Goal: Share content

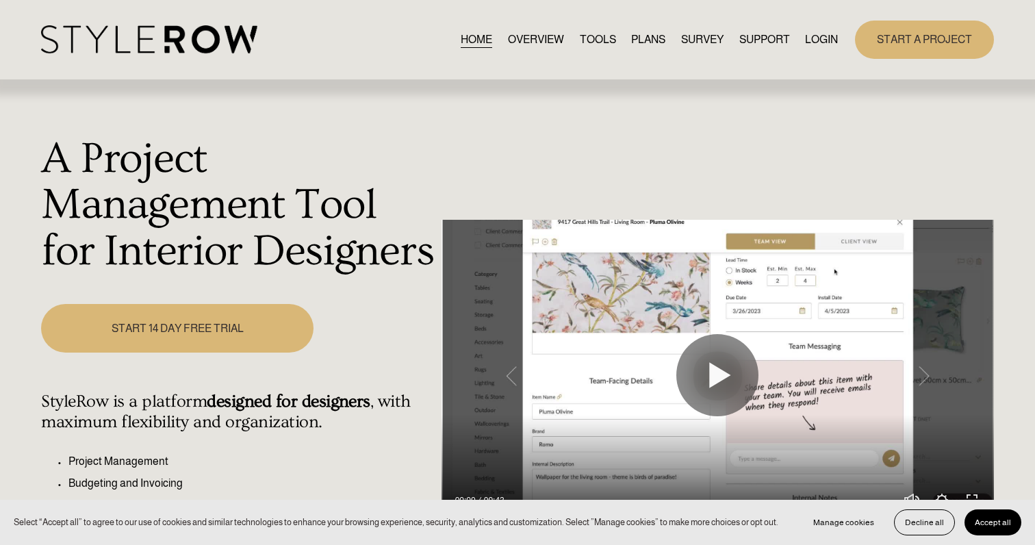
click at [823, 37] on link "LOGIN" at bounding box center [821, 39] width 33 height 18
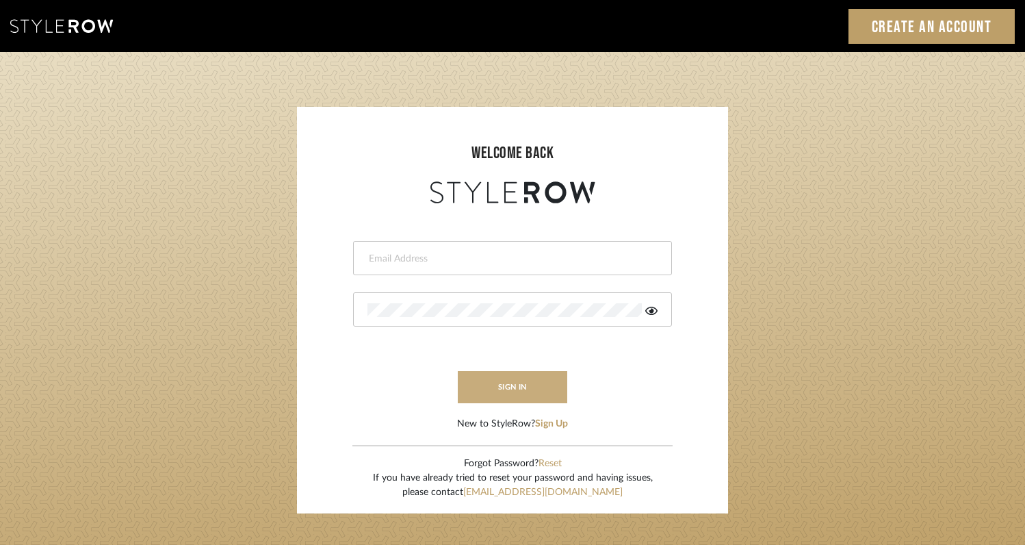
type input "[EMAIL_ADDRESS][DOMAIN_NAME]"
click at [506, 390] on button "sign in" at bounding box center [513, 387] width 110 height 32
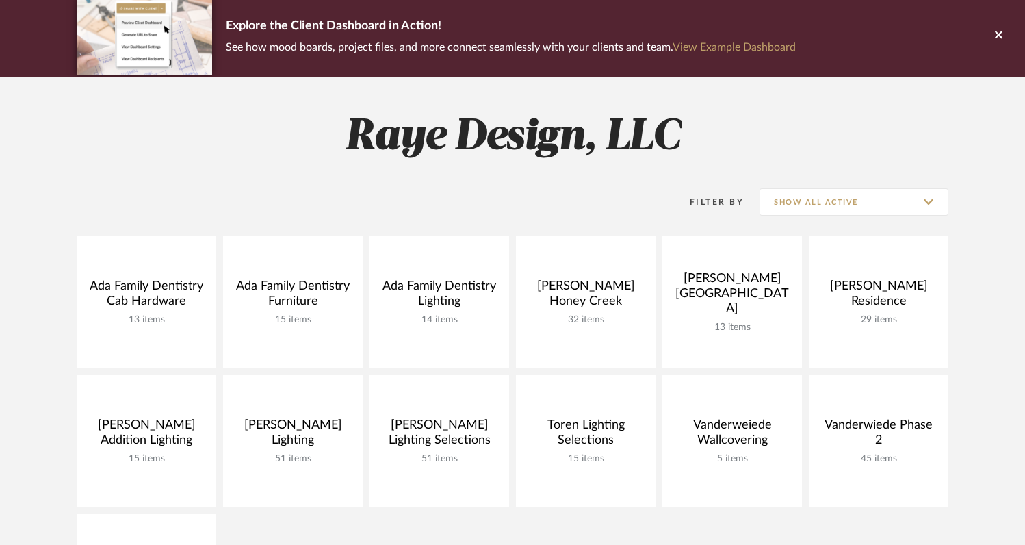
scroll to position [103, 0]
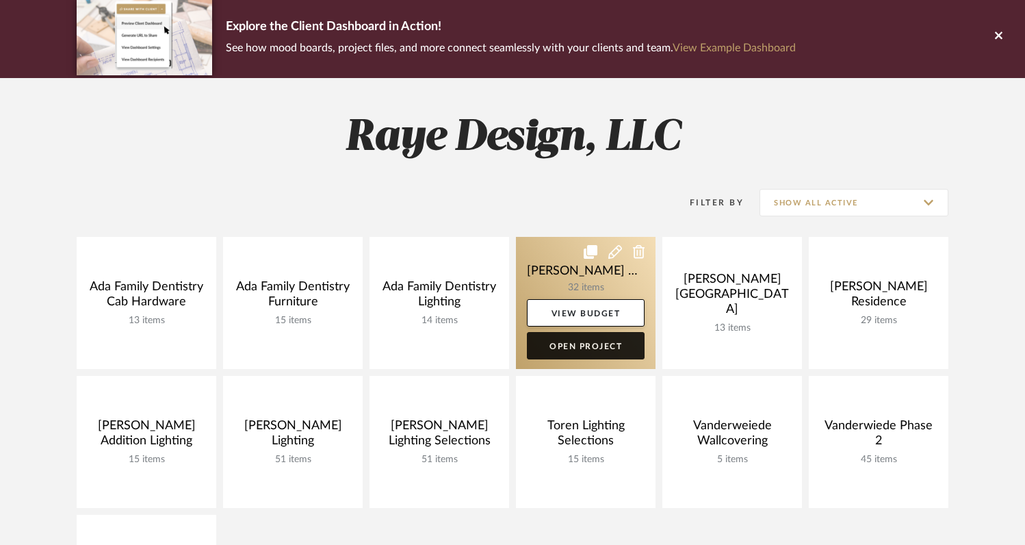
click at [580, 346] on link "Open Project" at bounding box center [586, 345] width 118 height 27
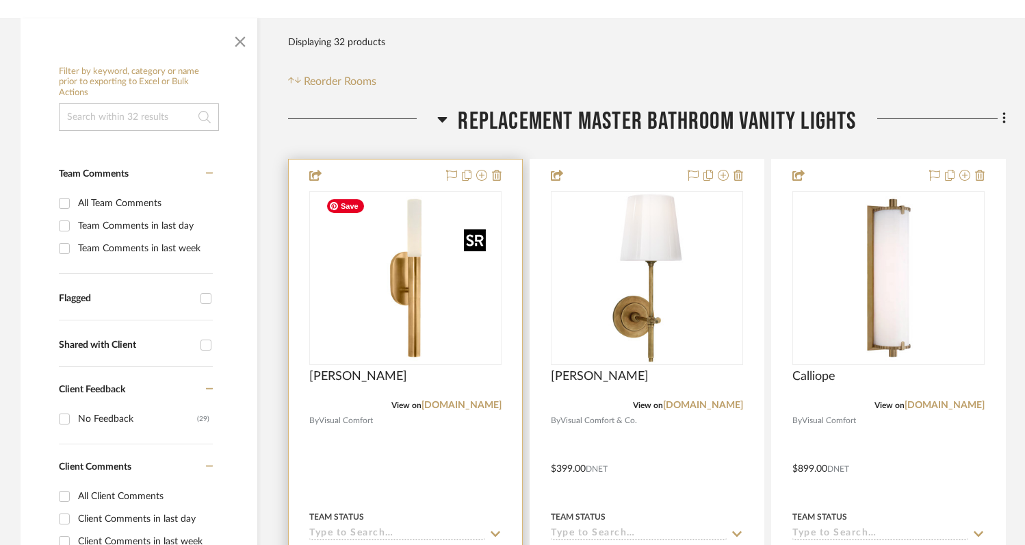
scroll to position [248, 0]
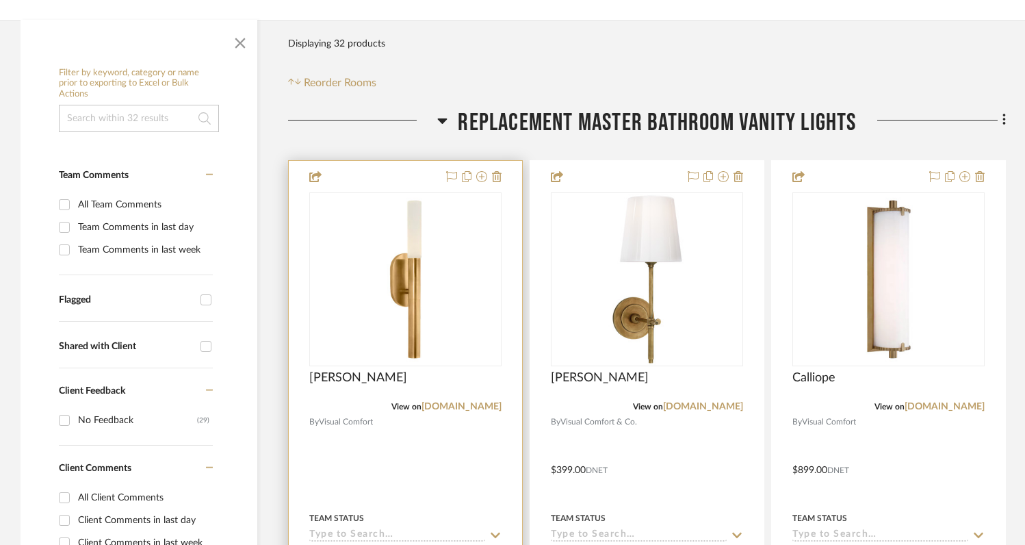
click at [448, 375] on div "[PERSON_NAME]" at bounding box center [405, 385] width 192 height 30
click at [354, 375] on span "[PERSON_NAME]" at bounding box center [358, 377] width 98 height 15
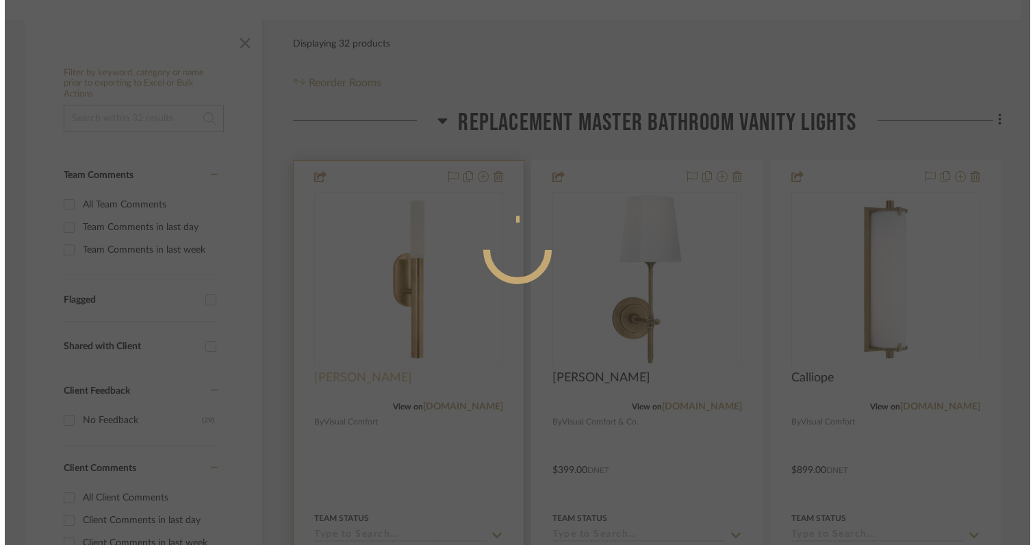
scroll to position [0, 0]
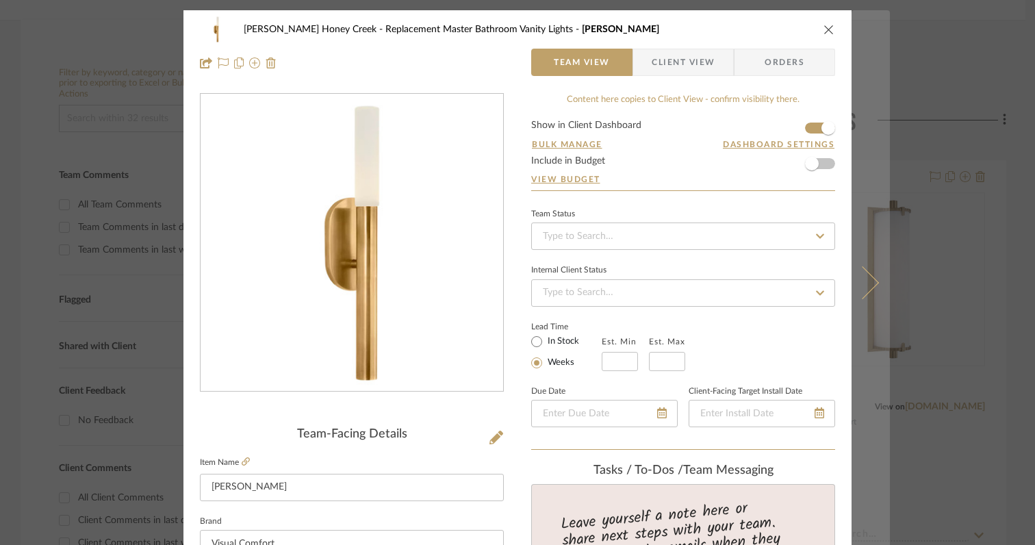
click at [864, 281] on icon at bounding box center [862, 282] width 33 height 33
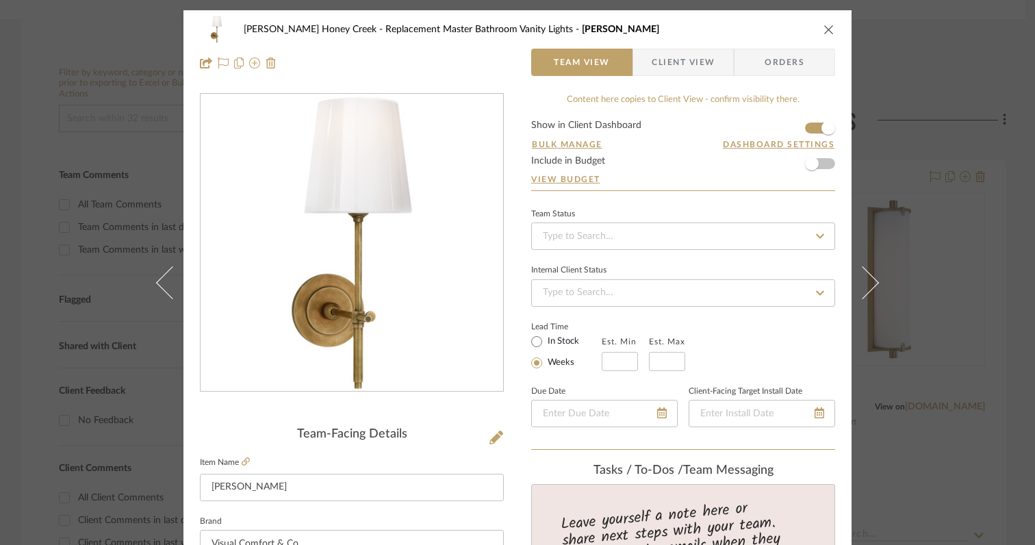
click at [864, 281] on icon at bounding box center [862, 282] width 33 height 33
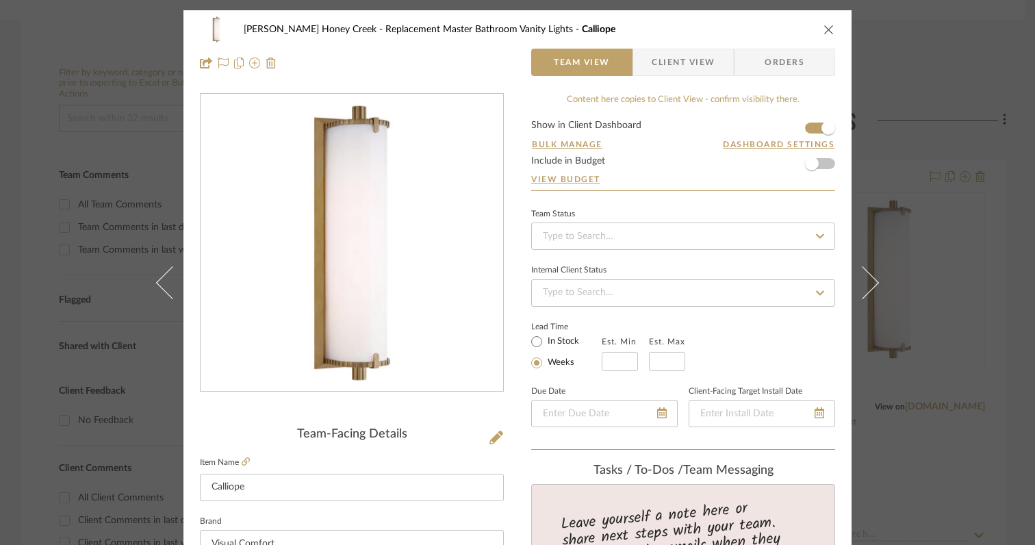
click at [937, 98] on div "[PERSON_NAME] Honey Creek Replacement Master Bathroom Vanity Lights Calliope Te…" at bounding box center [517, 272] width 1035 height 545
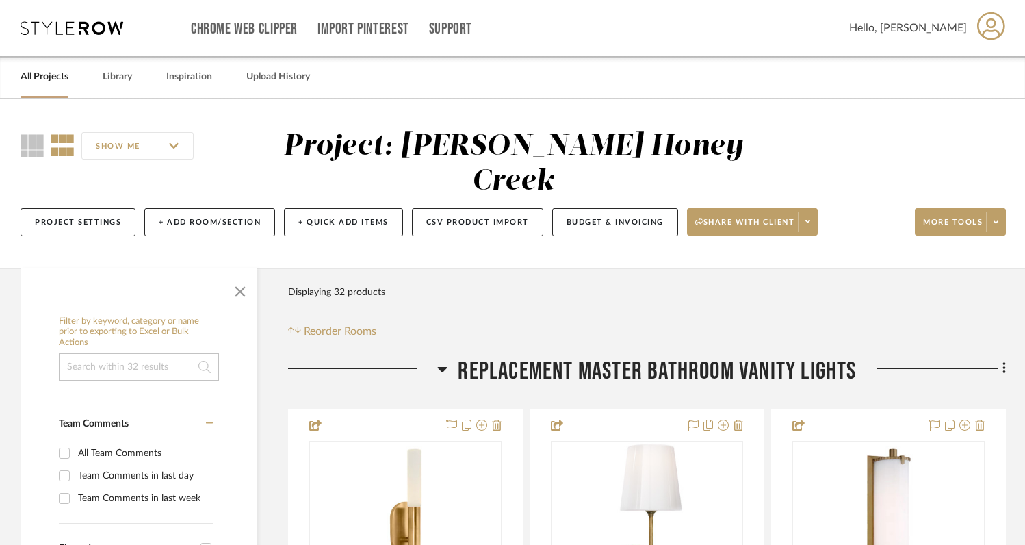
click at [821, 222] on div "Project Settings + Add Room/Section + Quick Add Items CSV Product Import Budget…" at bounding box center [514, 222] width 986 height 46
click at [810, 225] on icon at bounding box center [808, 222] width 5 height 8
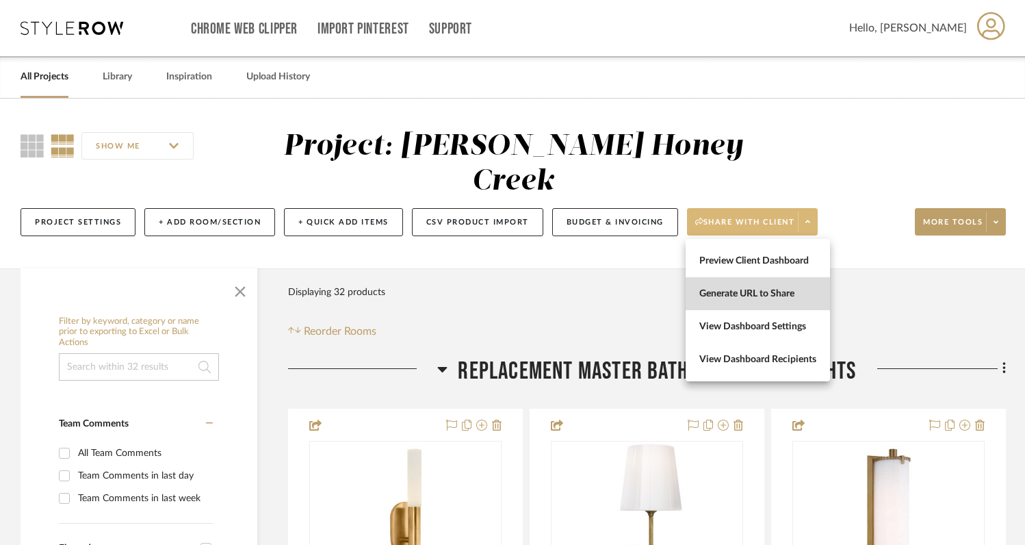
click at [775, 289] on span "Generate URL to Share" at bounding box center [758, 294] width 117 height 12
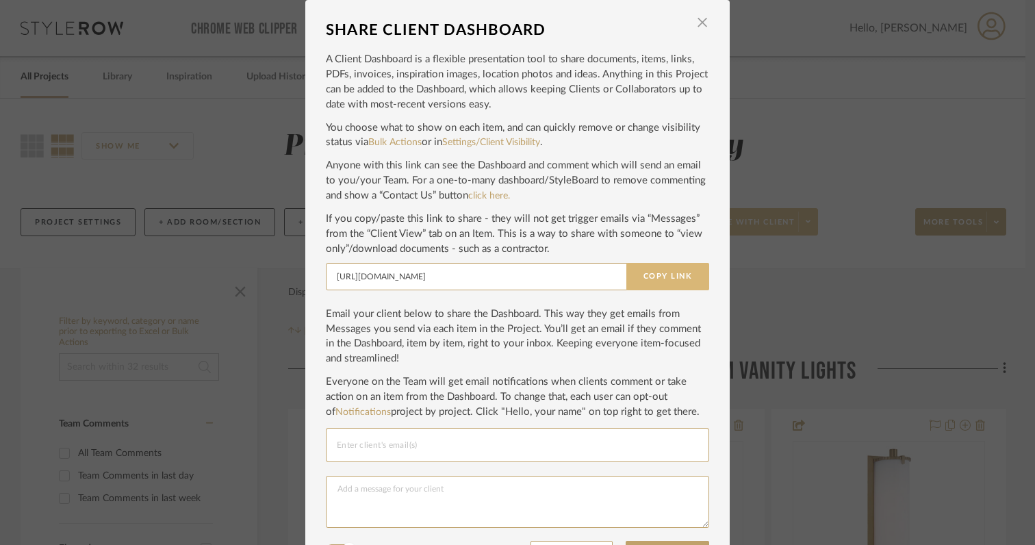
click at [635, 284] on button "Copy Link" at bounding box center [667, 276] width 83 height 27
